Goal: Transaction & Acquisition: Purchase product/service

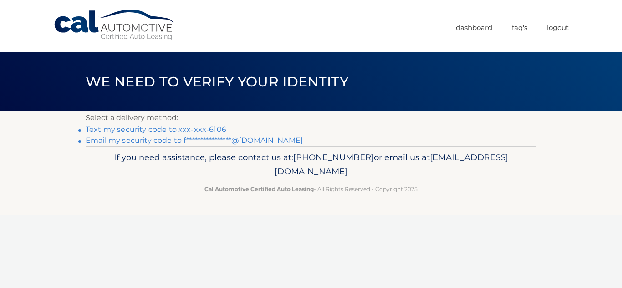
click at [186, 127] on link "Text my security code to xxx-xxx-6106" at bounding box center [156, 129] width 141 height 9
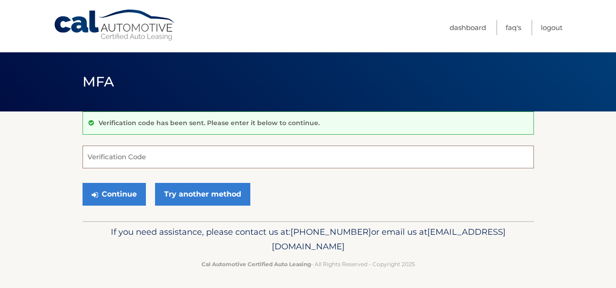
click at [186, 158] on input "Verification Code" at bounding box center [307, 157] width 451 height 23
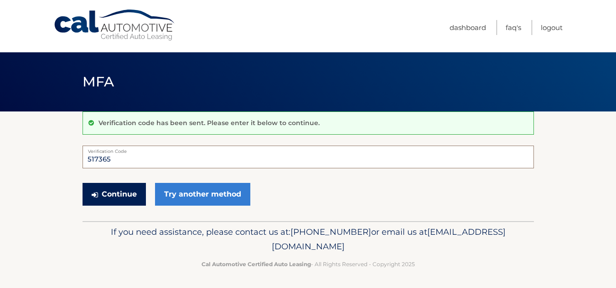
type input "517365"
click at [129, 196] on button "Continue" at bounding box center [113, 194] width 63 height 23
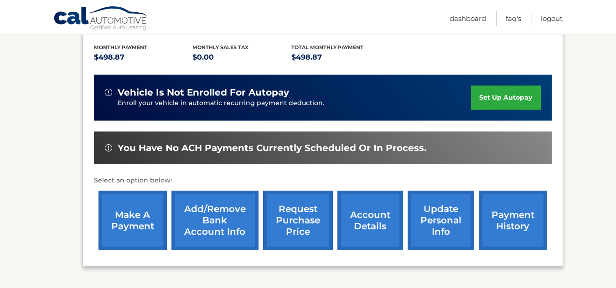
scroll to position [201, 0]
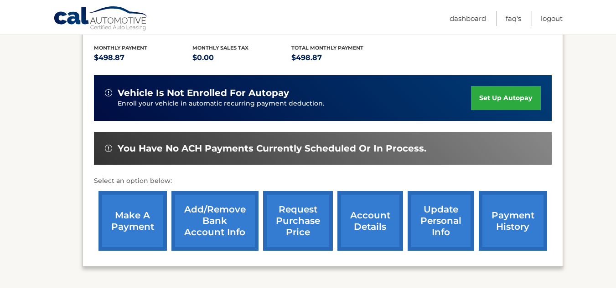
click at [134, 229] on link "make a payment" at bounding box center [132, 221] width 68 height 60
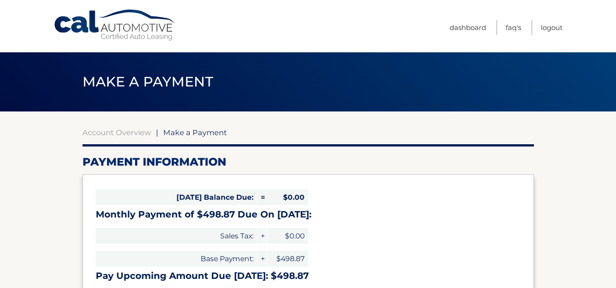
select select "YjVkMjhiNjAtMDhhYS00NjZmLThhOTQtNzZjNTNlZWQyMmVk"
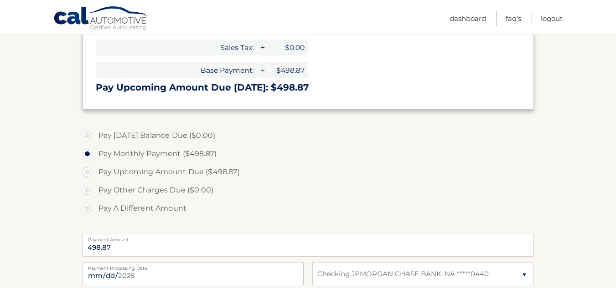
scroll to position [191, 0]
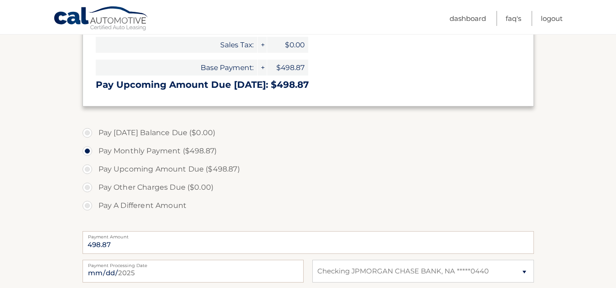
click at [139, 267] on label "Payment Processing Date" at bounding box center [192, 263] width 221 height 7
click at [139, 267] on input "2025-09-26" at bounding box center [192, 271] width 221 height 23
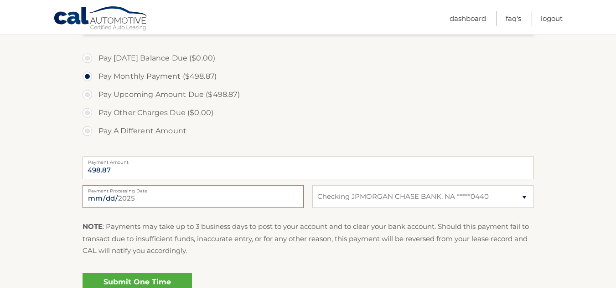
scroll to position [267, 0]
click at [240, 204] on input "2025-09-26" at bounding box center [192, 196] width 221 height 23
type input "2025-10-09"
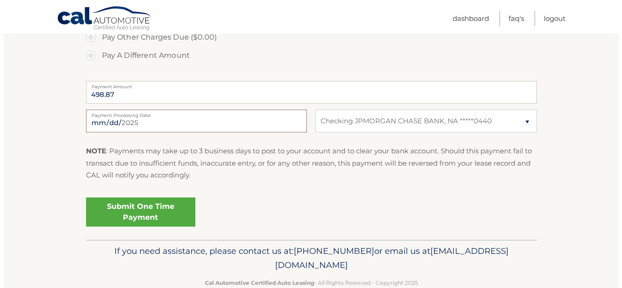
scroll to position [346, 0]
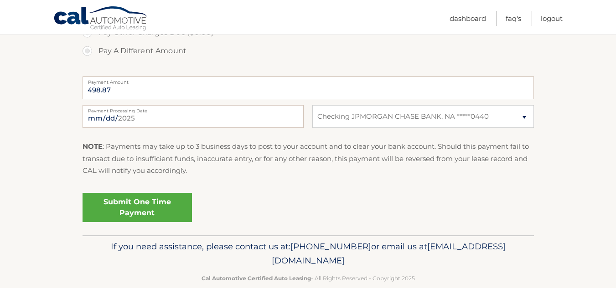
click at [159, 201] on link "Submit One Time Payment" at bounding box center [136, 207] width 109 height 29
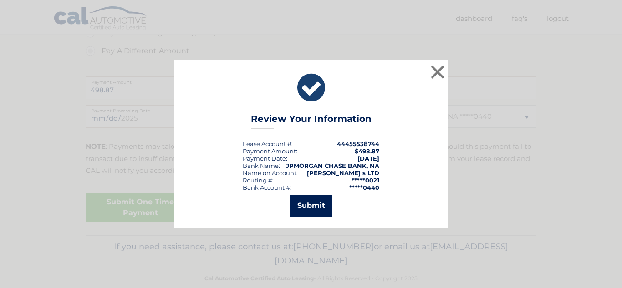
click at [316, 205] on button "Submit" at bounding box center [311, 206] width 42 height 22
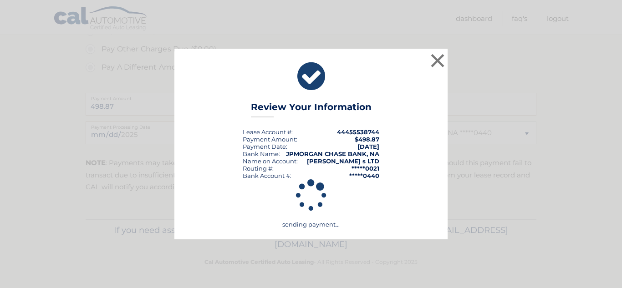
scroll to position [330, 0]
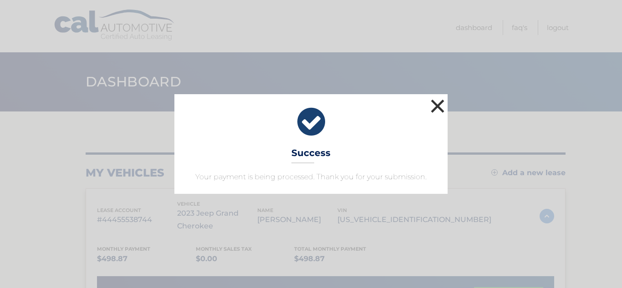
click at [439, 104] on button "×" at bounding box center [438, 106] width 18 height 18
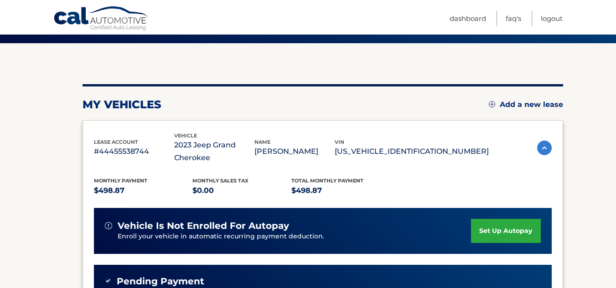
scroll to position [68, 0]
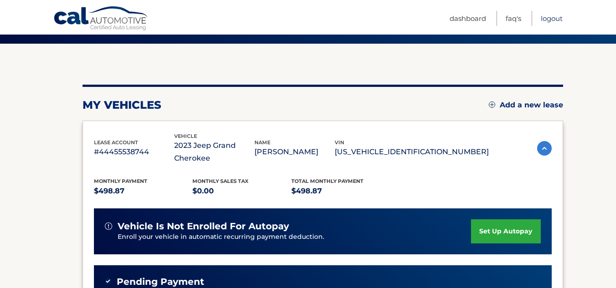
click at [557, 21] on link "Logout" at bounding box center [551, 18] width 22 height 15
